Goal: Transaction & Acquisition: Purchase product/service

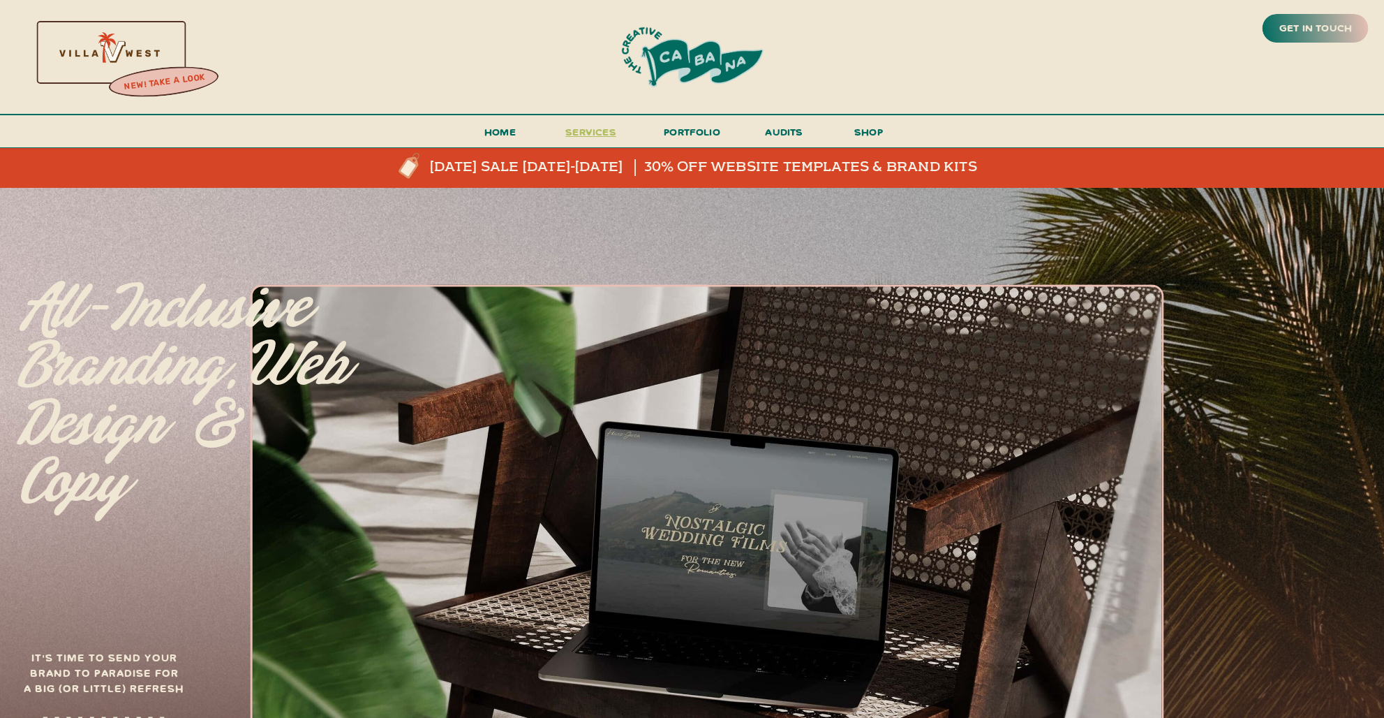
click at [596, 128] on span "services" at bounding box center [590, 131] width 51 height 13
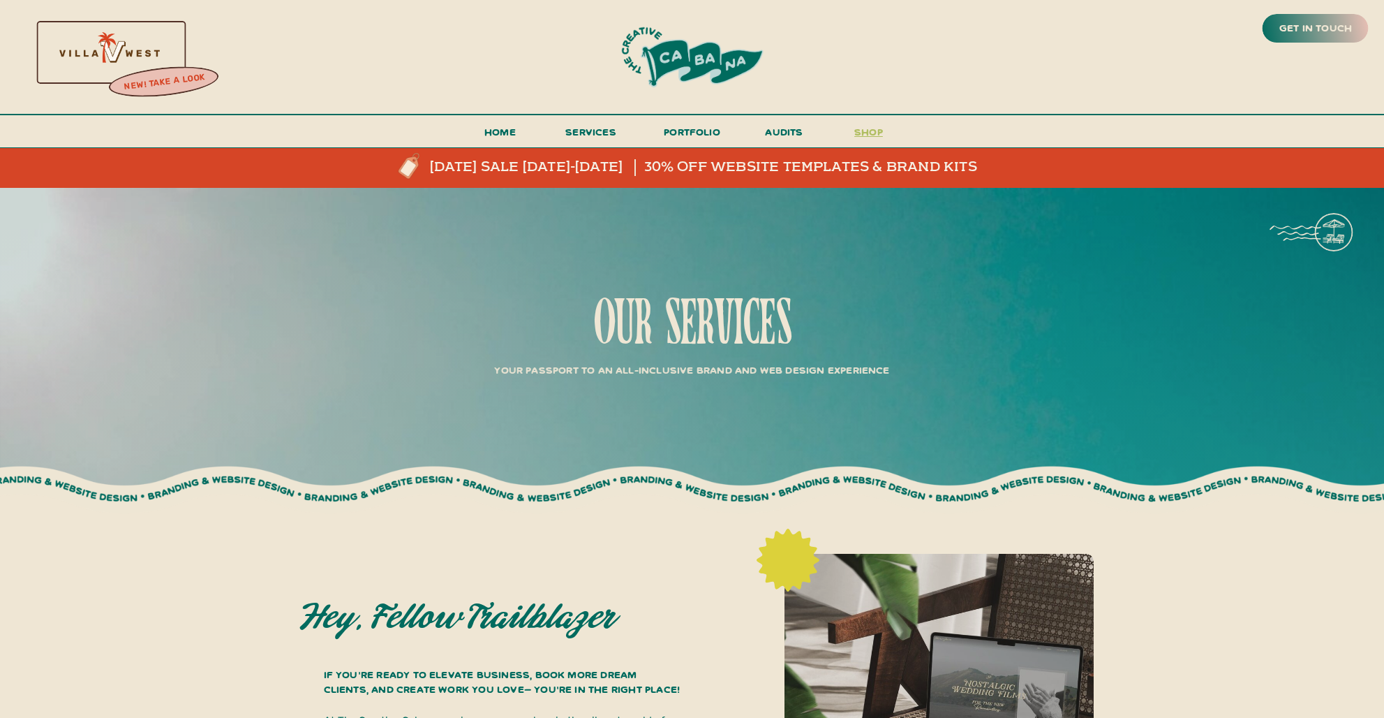
click at [871, 132] on h3 "shop" at bounding box center [869, 135] width 67 height 24
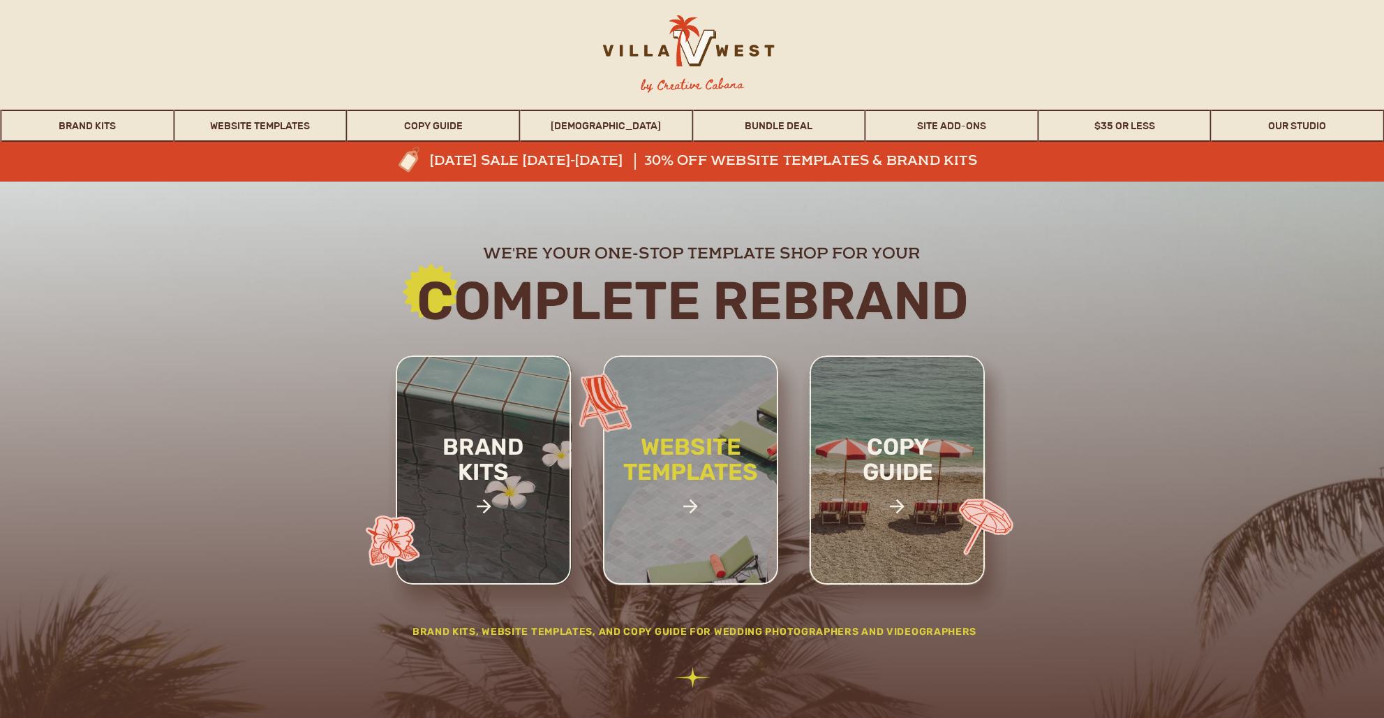
click at [662, 445] on h2 "website templates" at bounding box center [691, 474] width 183 height 80
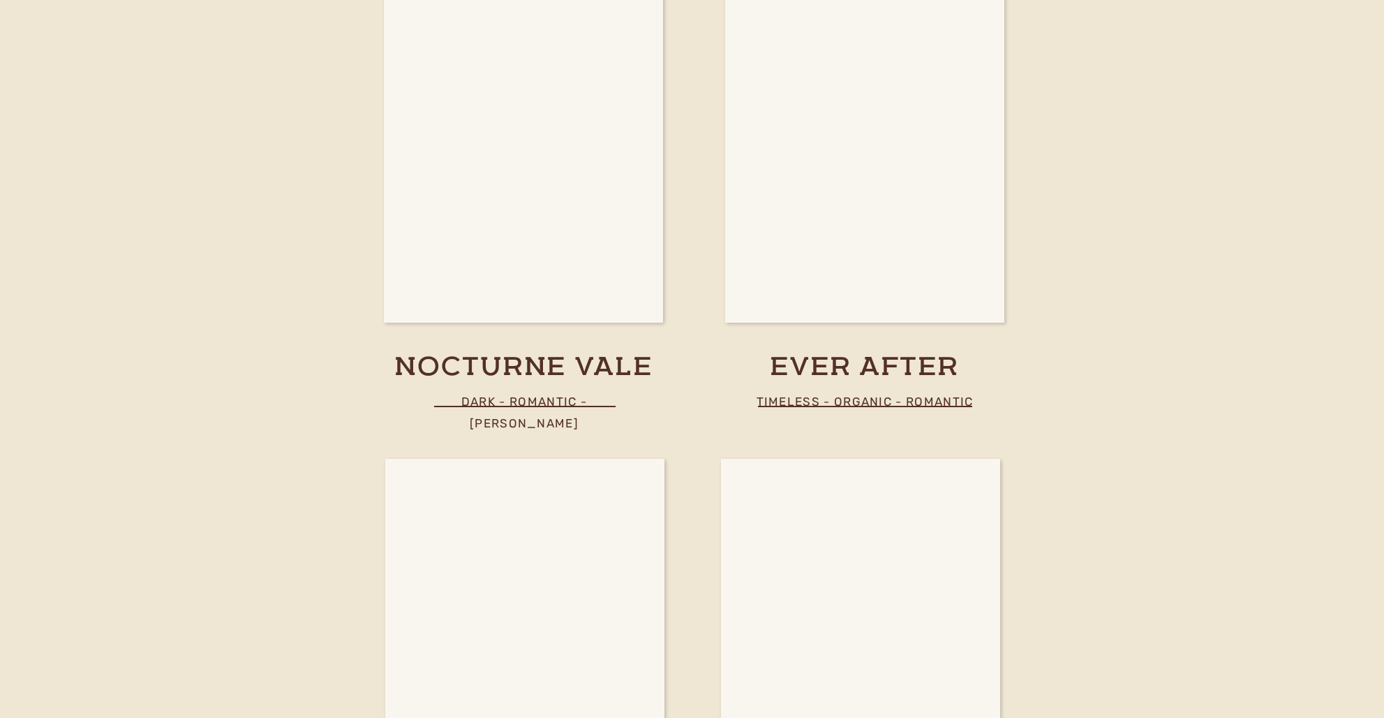
scroll to position [4322, 0]
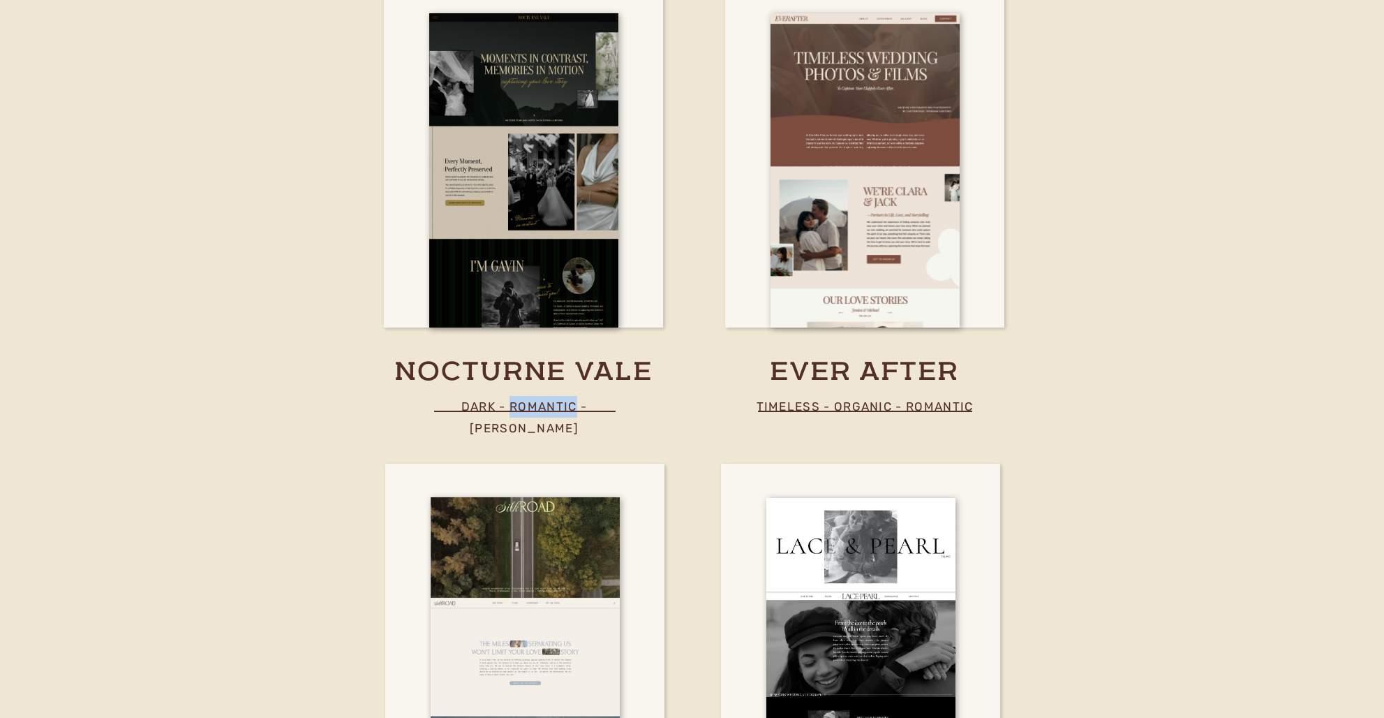
click at [457, 364] on h3 "nocturne vale" at bounding box center [524, 372] width 340 height 35
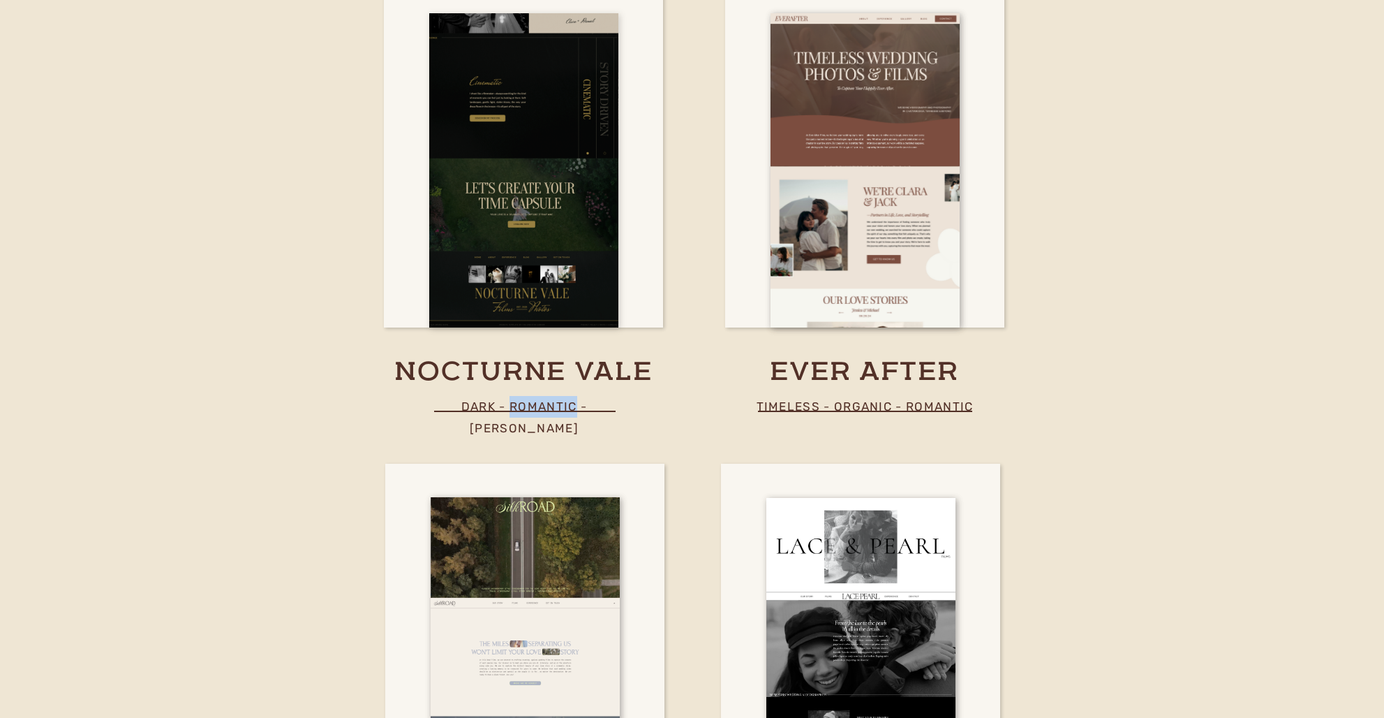
click at [538, 209] on div at bounding box center [523, 170] width 189 height 314
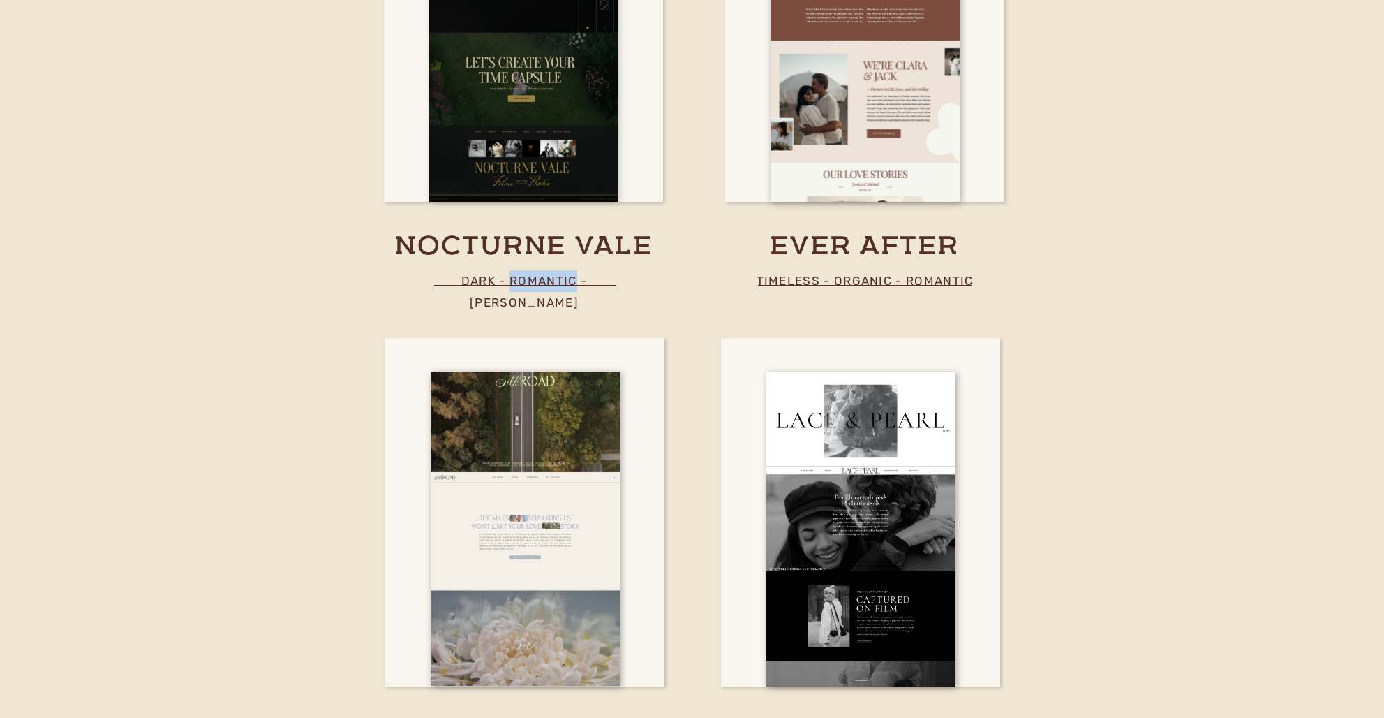
scroll to position [4634, 0]
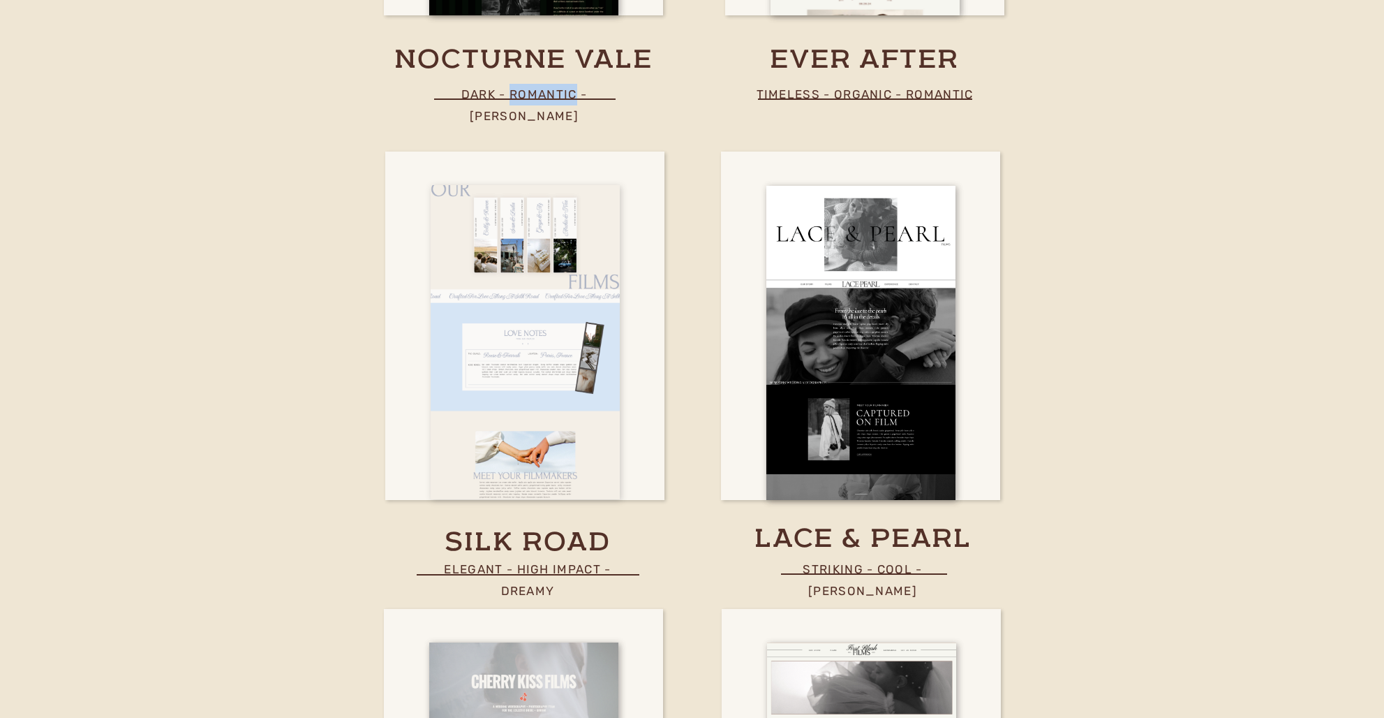
click at [524, 434] on div at bounding box center [525, 342] width 189 height 314
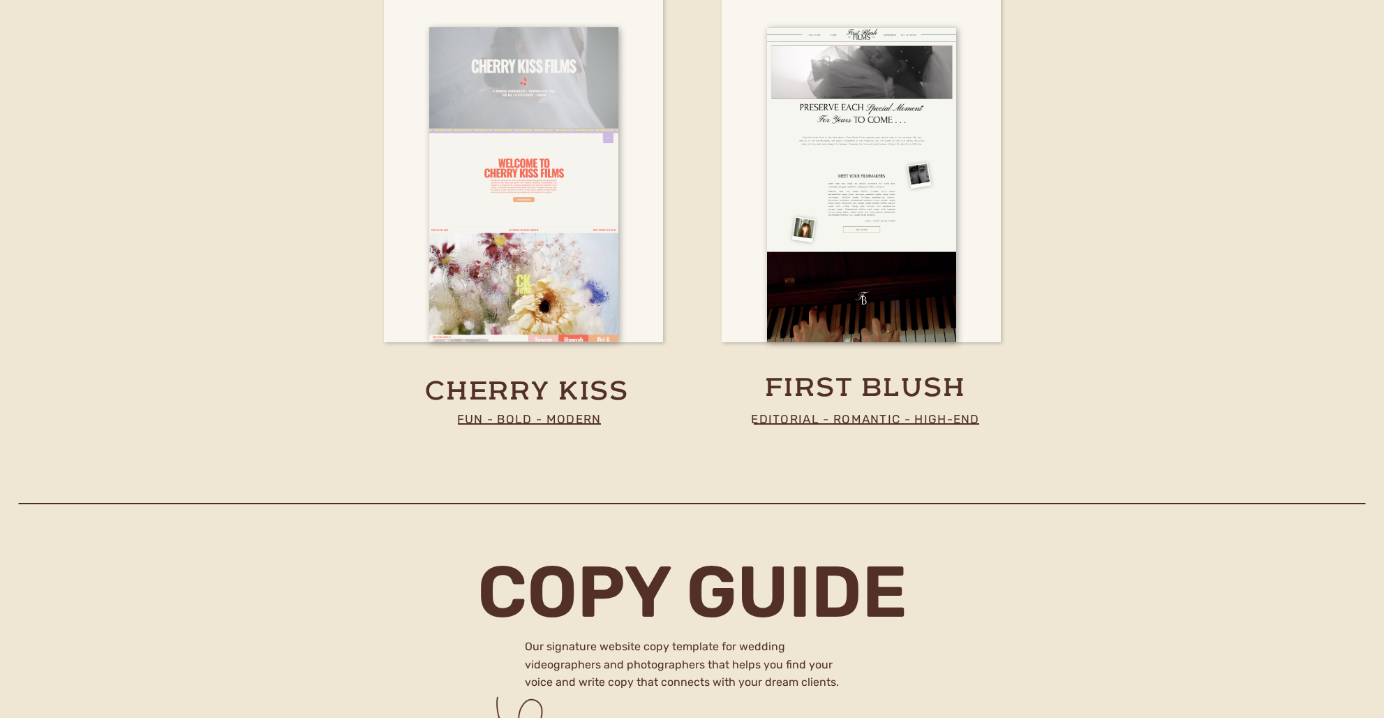
scroll to position [5246, 0]
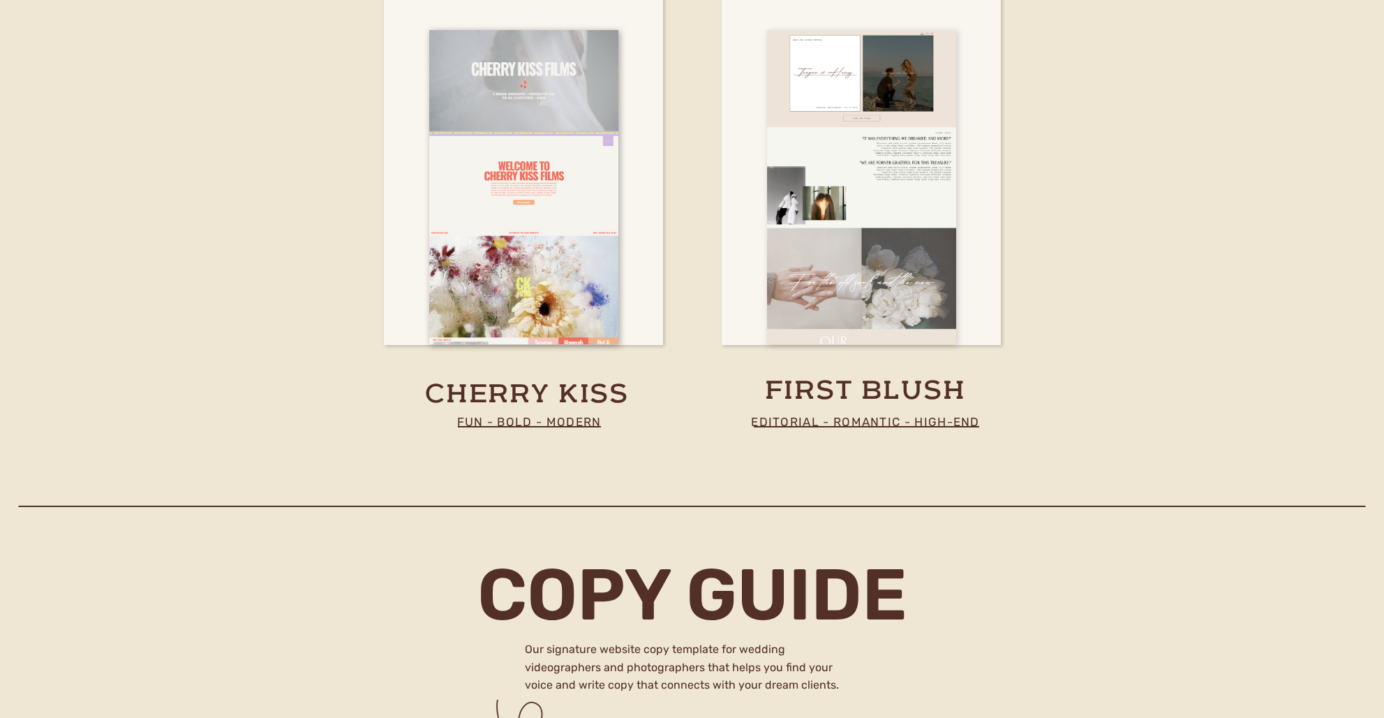
click at [870, 287] on div at bounding box center [861, 188] width 189 height 314
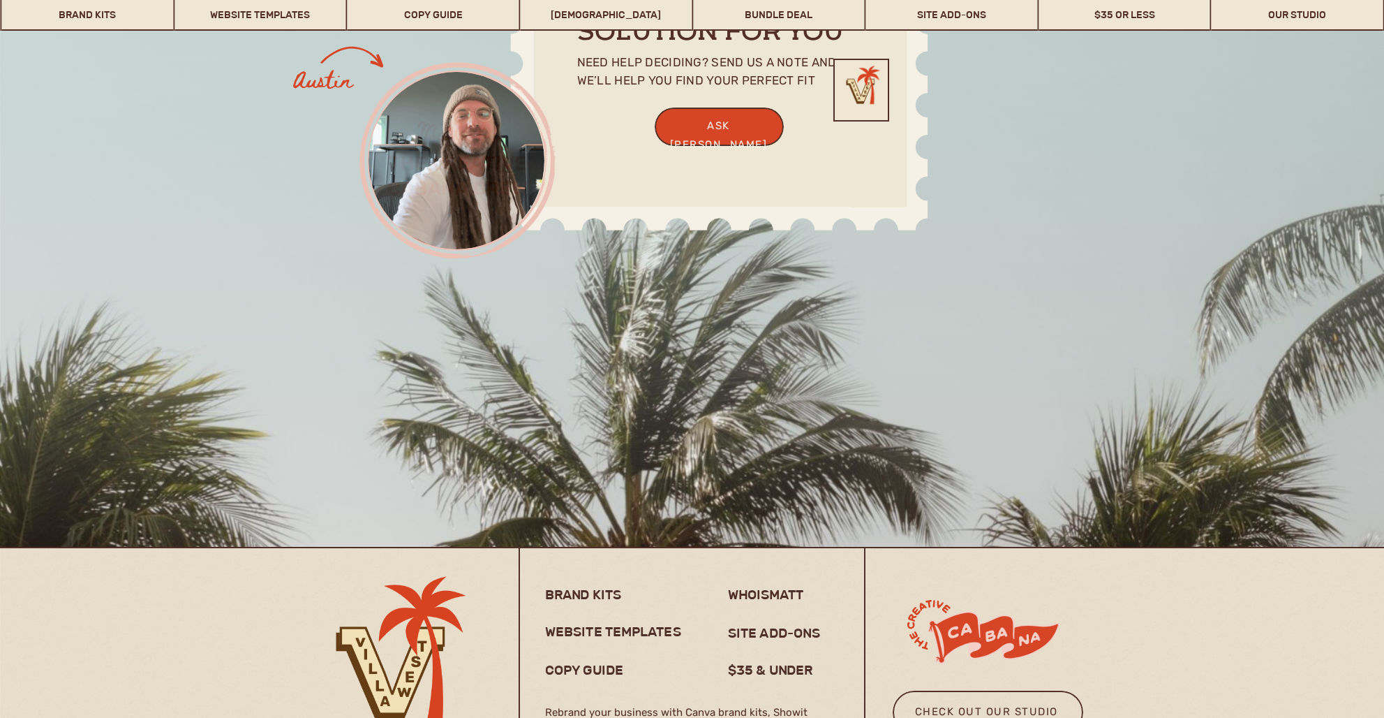
scroll to position [10952, 0]
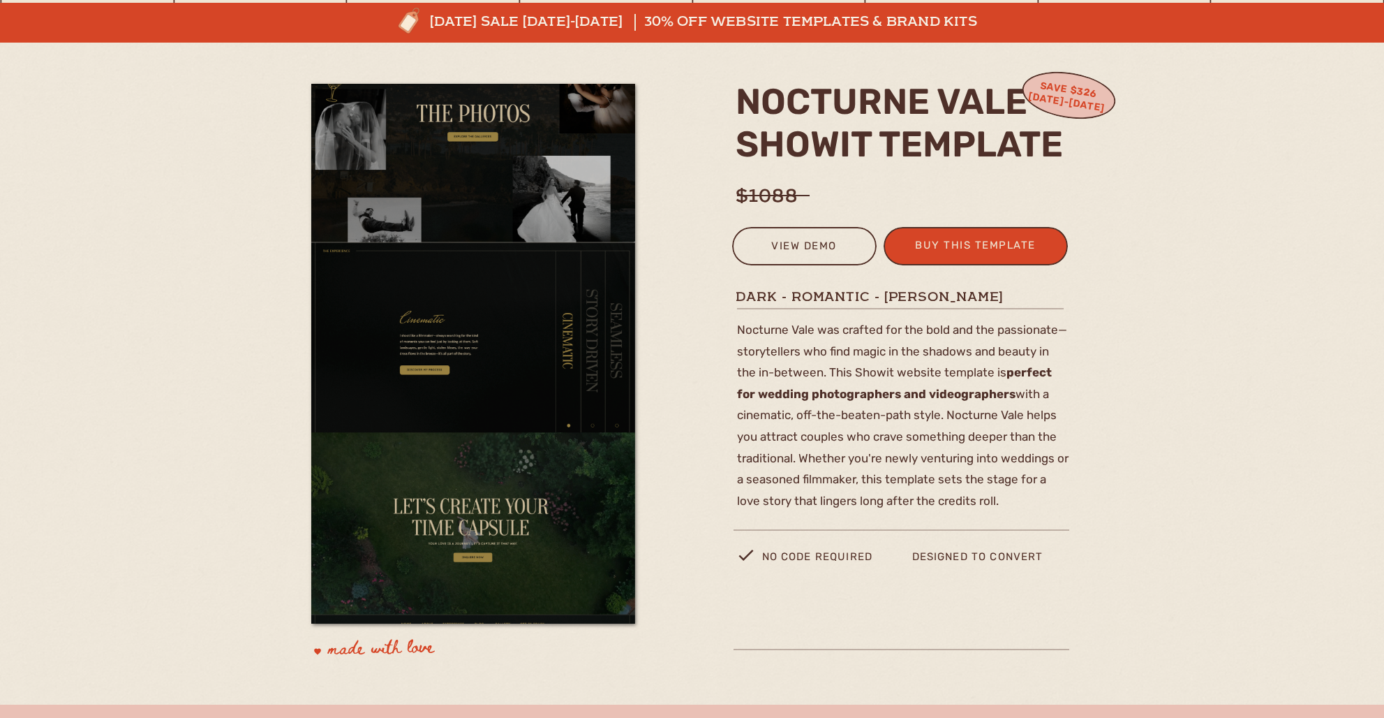
scroll to position [140, 0]
